Goal: Check status: Check status

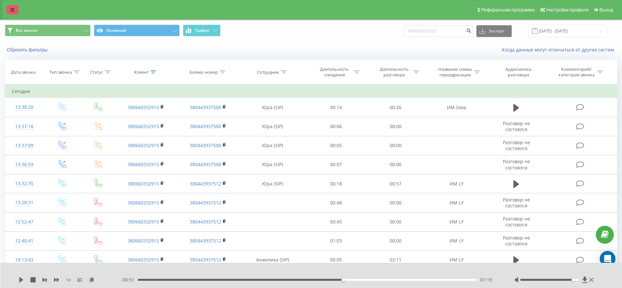
click at [7, 6] on link at bounding box center [13, 9] width 12 height 9
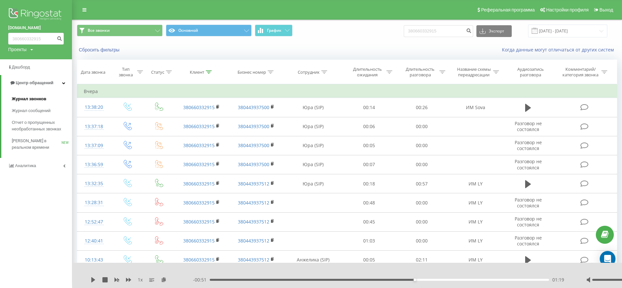
click at [43, 100] on span "Журнал звонков" at bounding box center [29, 99] width 34 height 7
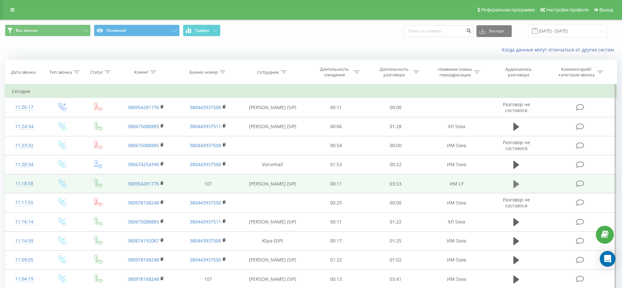
click at [516, 183] on icon at bounding box center [517, 184] width 6 height 8
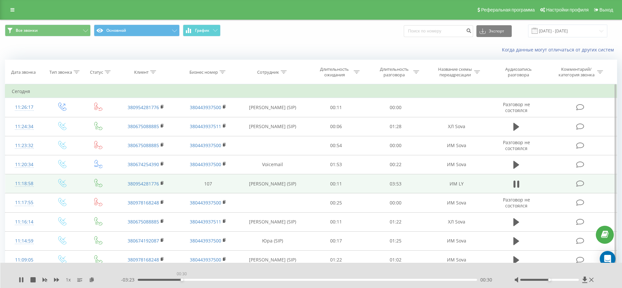
click at [182, 279] on div "00:30" at bounding box center [307, 280] width 339 height 2
click at [209, 279] on div "00:34" at bounding box center [307, 280] width 339 height 2
click at [221, 279] on div "00:50" at bounding box center [307, 280] width 339 height 2
click at [227, 279] on div "01:01" at bounding box center [307, 280] width 339 height 2
click at [238, 279] on div "01:02" at bounding box center [307, 280] width 339 height 2
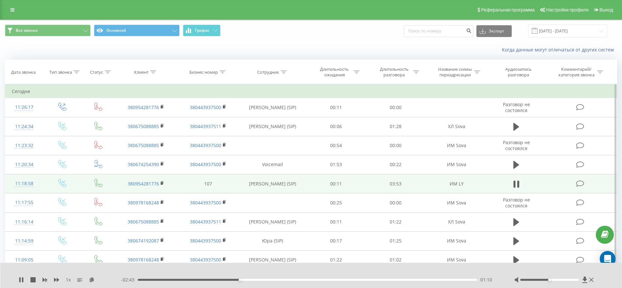
click at [248, 280] on div "01:10" at bounding box center [307, 280] width 339 height 2
click at [255, 279] on div "01:20" at bounding box center [307, 280] width 339 height 2
click at [265, 279] on div "01:22" at bounding box center [307, 280] width 339 height 2
click at [21, 277] on icon at bounding box center [21, 279] width 5 height 5
